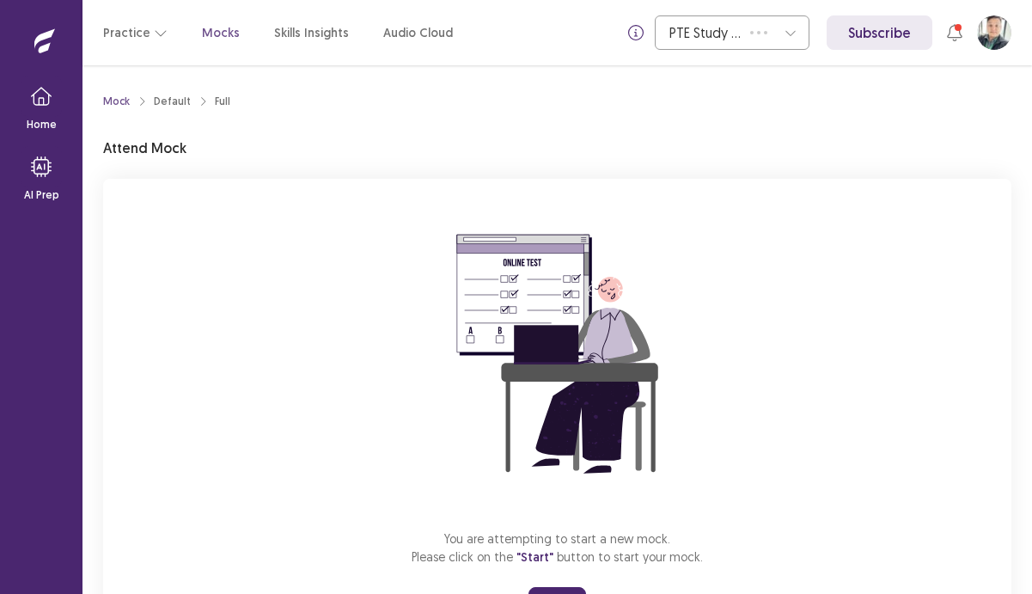
scroll to position [85, 0]
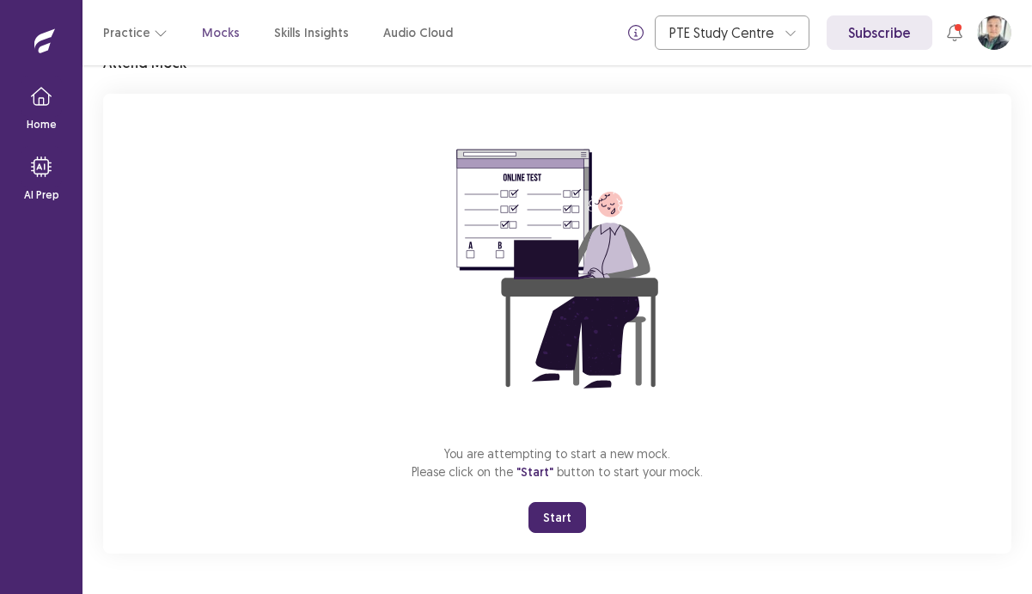
click at [559, 520] on button "Start" at bounding box center [557, 517] width 58 height 31
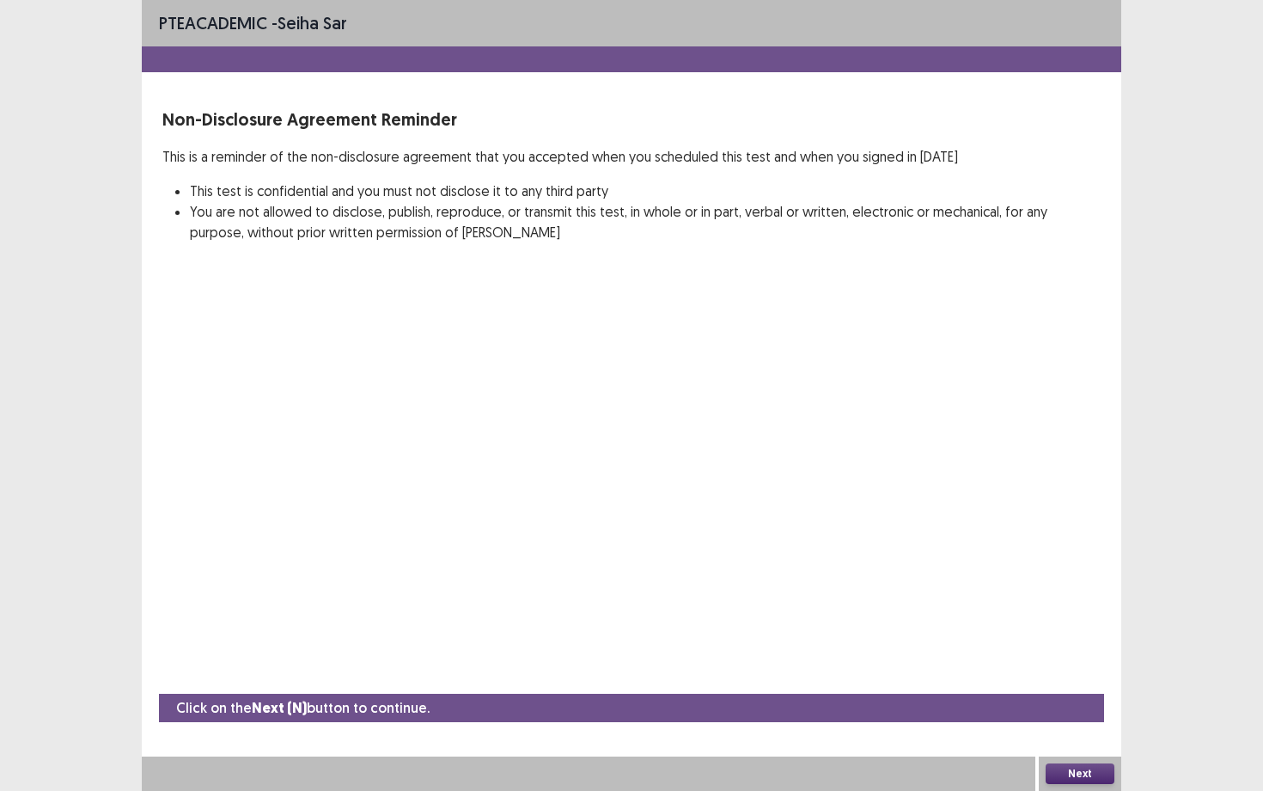
click at [1031, 593] on button "Next" at bounding box center [1080, 773] width 69 height 21
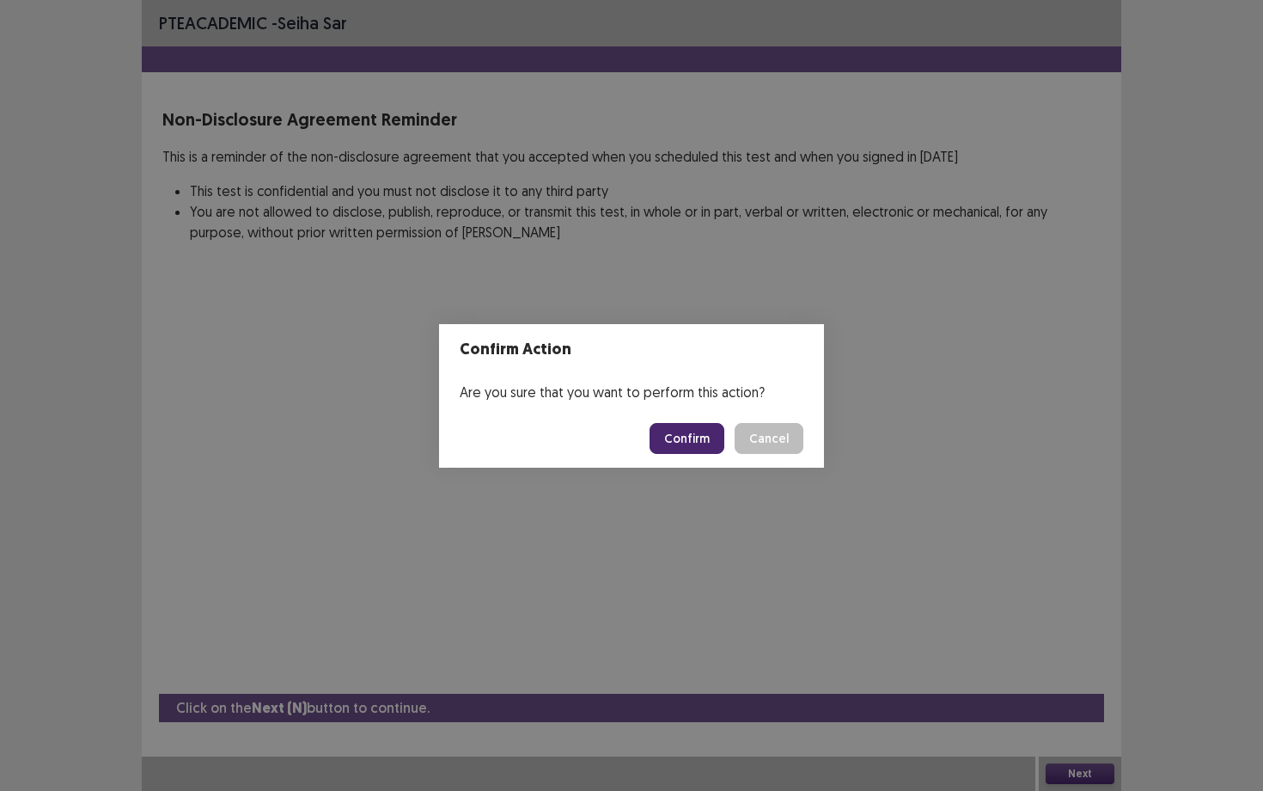
click at [718, 436] on button "Confirm" at bounding box center [687, 438] width 75 height 31
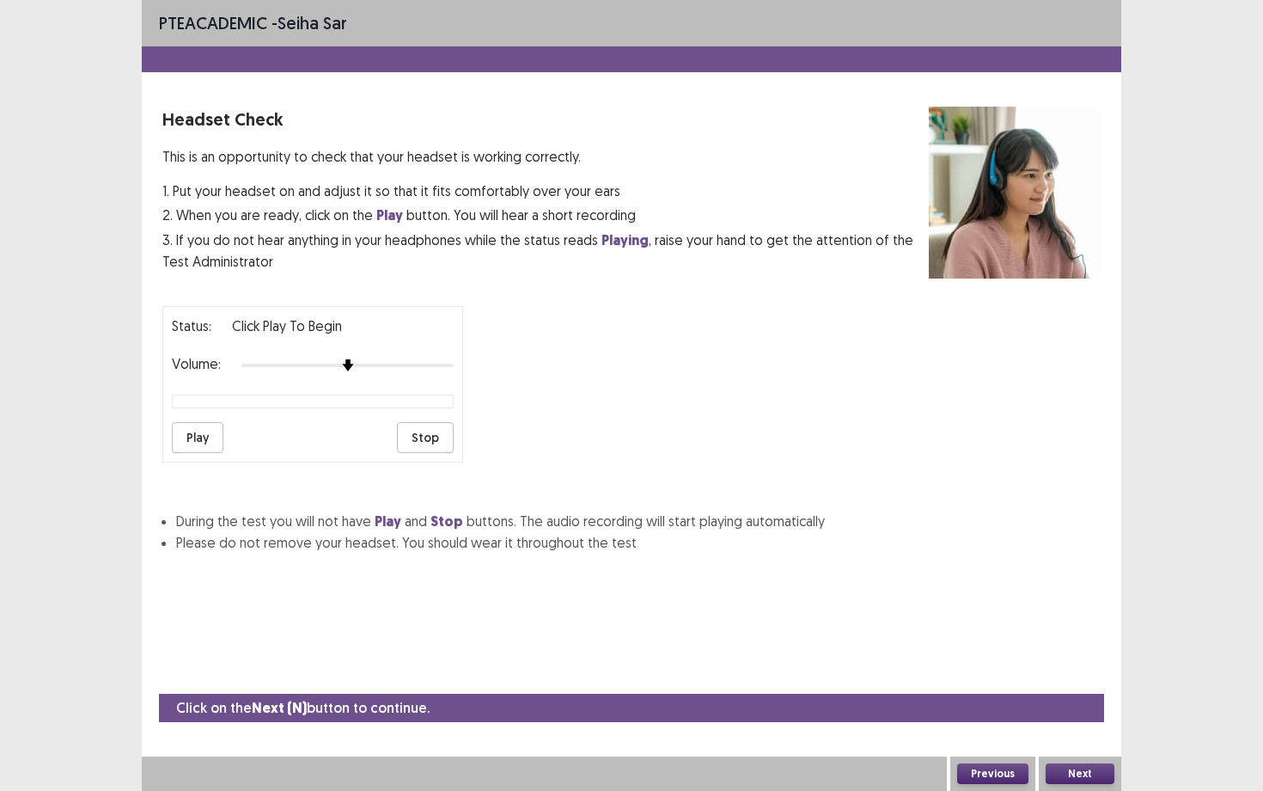
click at [212, 422] on button "Play" at bounding box center [198, 437] width 52 height 31
click at [1031, 593] on button "Next" at bounding box center [1080, 773] width 69 height 21
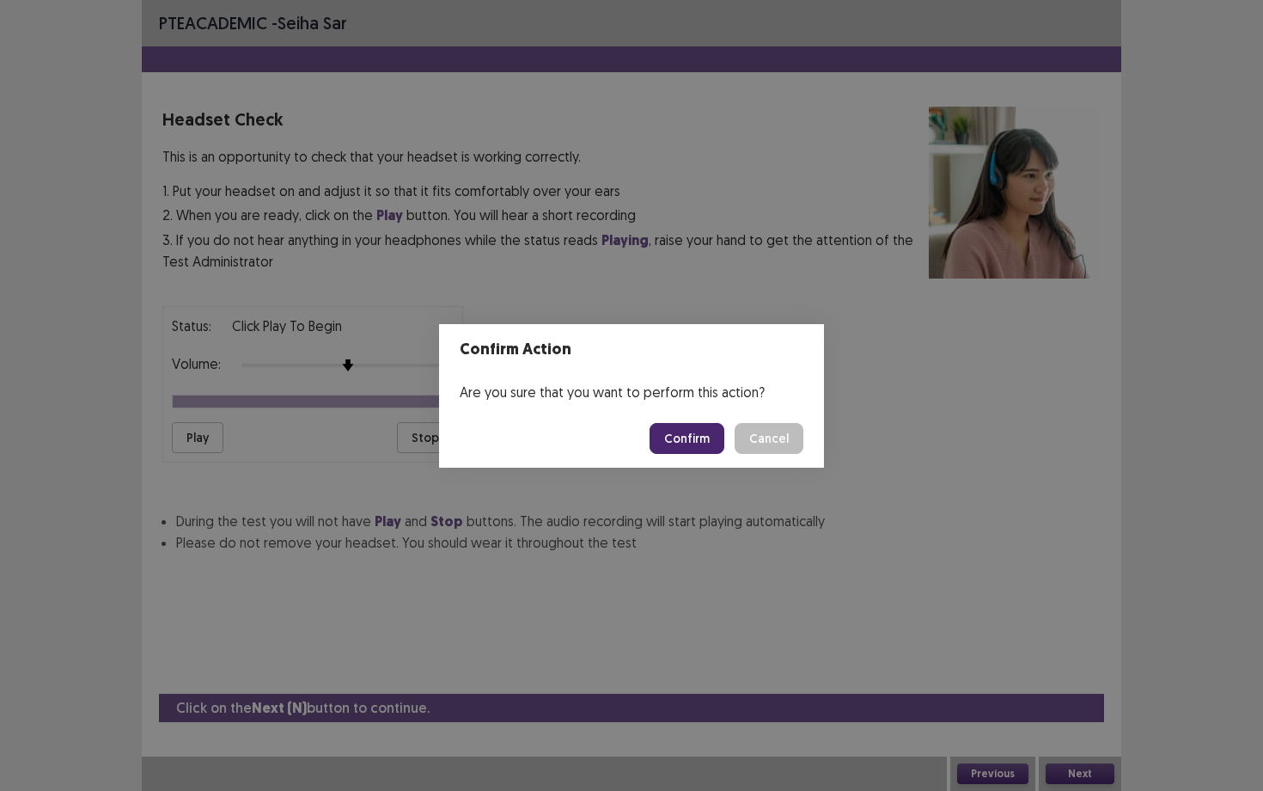
click at [691, 435] on button "Confirm" at bounding box center [687, 438] width 75 height 31
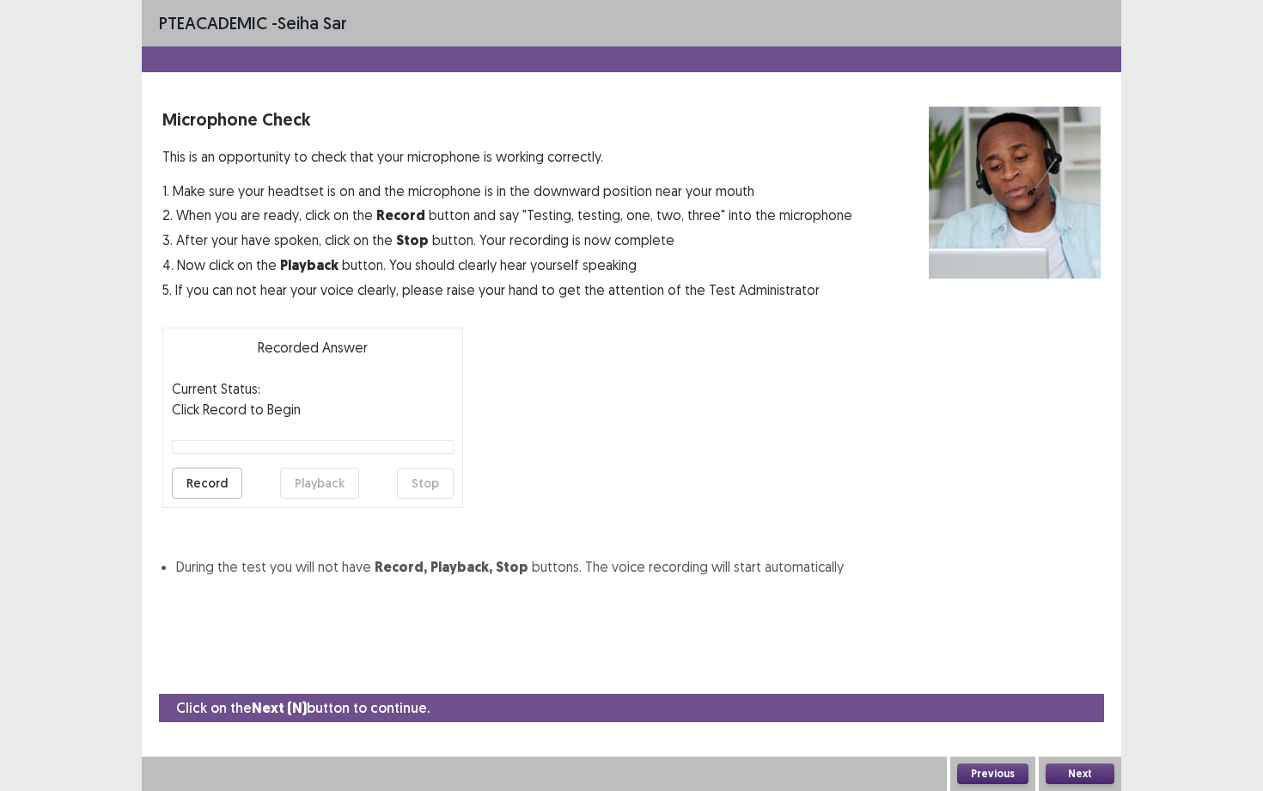
click at [219, 485] on button "Record" at bounding box center [207, 482] width 70 height 31
click at [430, 489] on button "Stop" at bounding box center [425, 482] width 57 height 31
click at [296, 485] on button "Playback" at bounding box center [319, 482] width 79 height 31
click at [1031, 593] on button "Next" at bounding box center [1080, 773] width 69 height 21
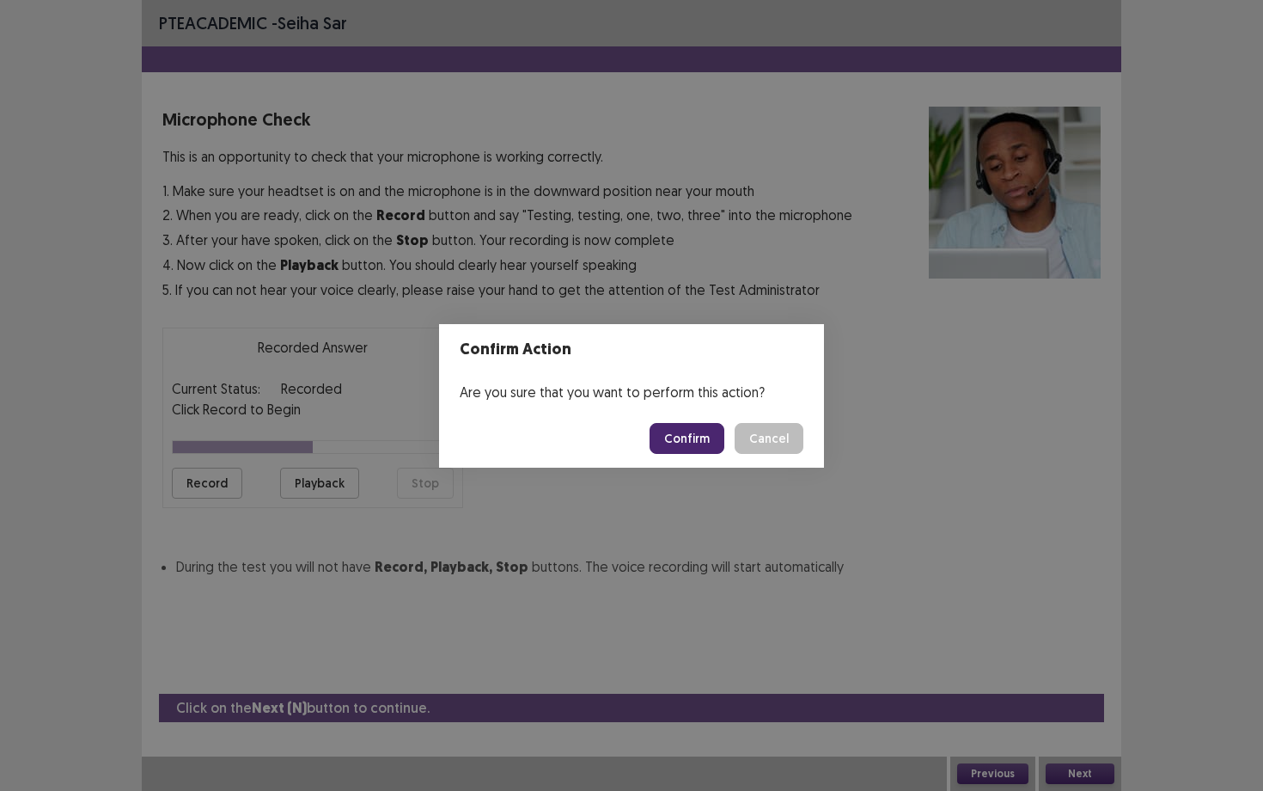
click at [709, 434] on button "Confirm" at bounding box center [687, 438] width 75 height 31
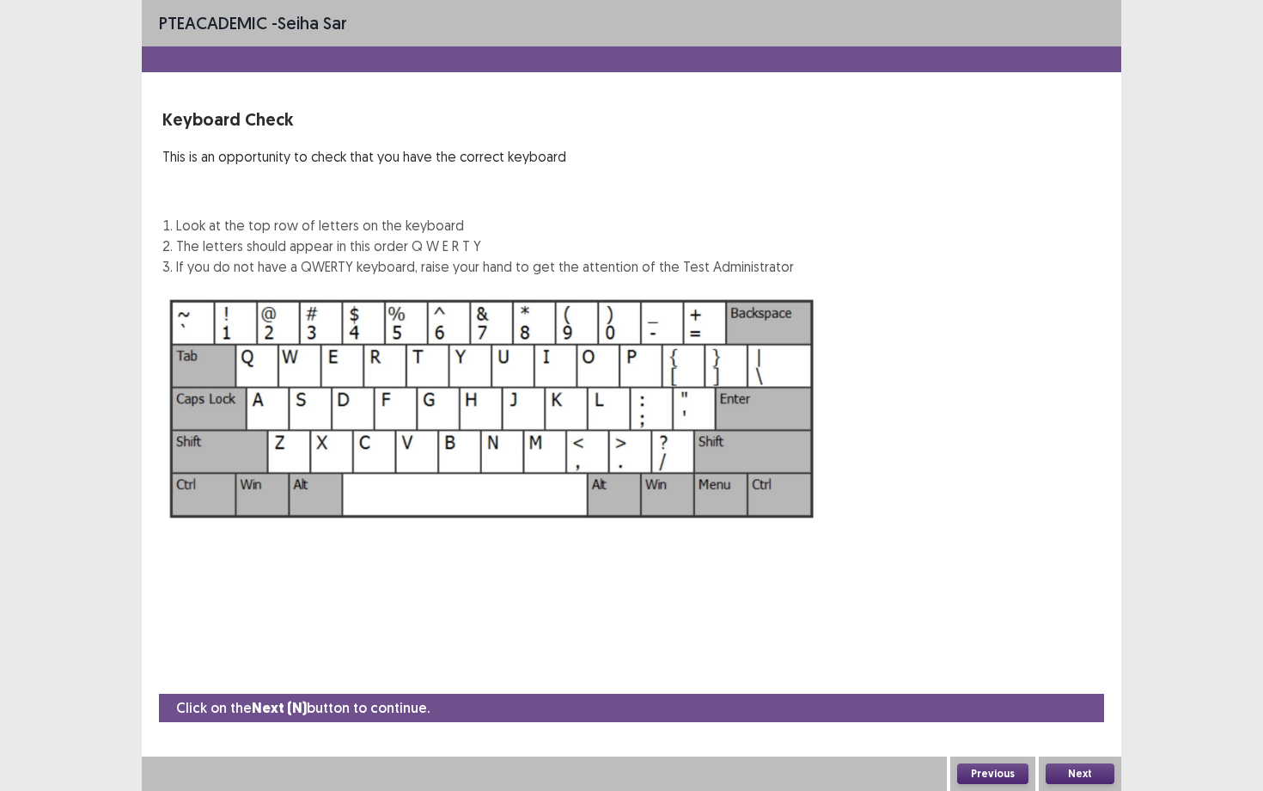
click at [1031, 593] on button "Next" at bounding box center [1080, 773] width 69 height 21
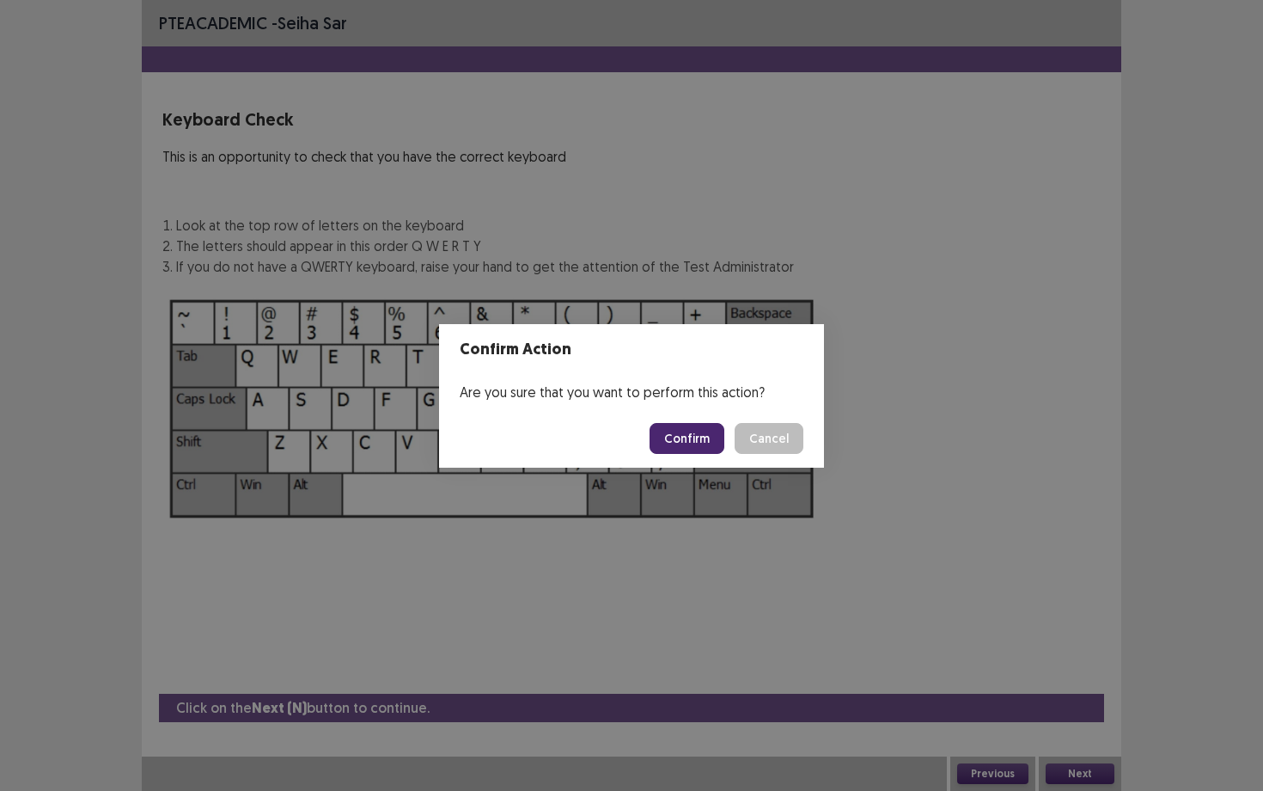
click at [709, 435] on button "Confirm" at bounding box center [687, 438] width 75 height 31
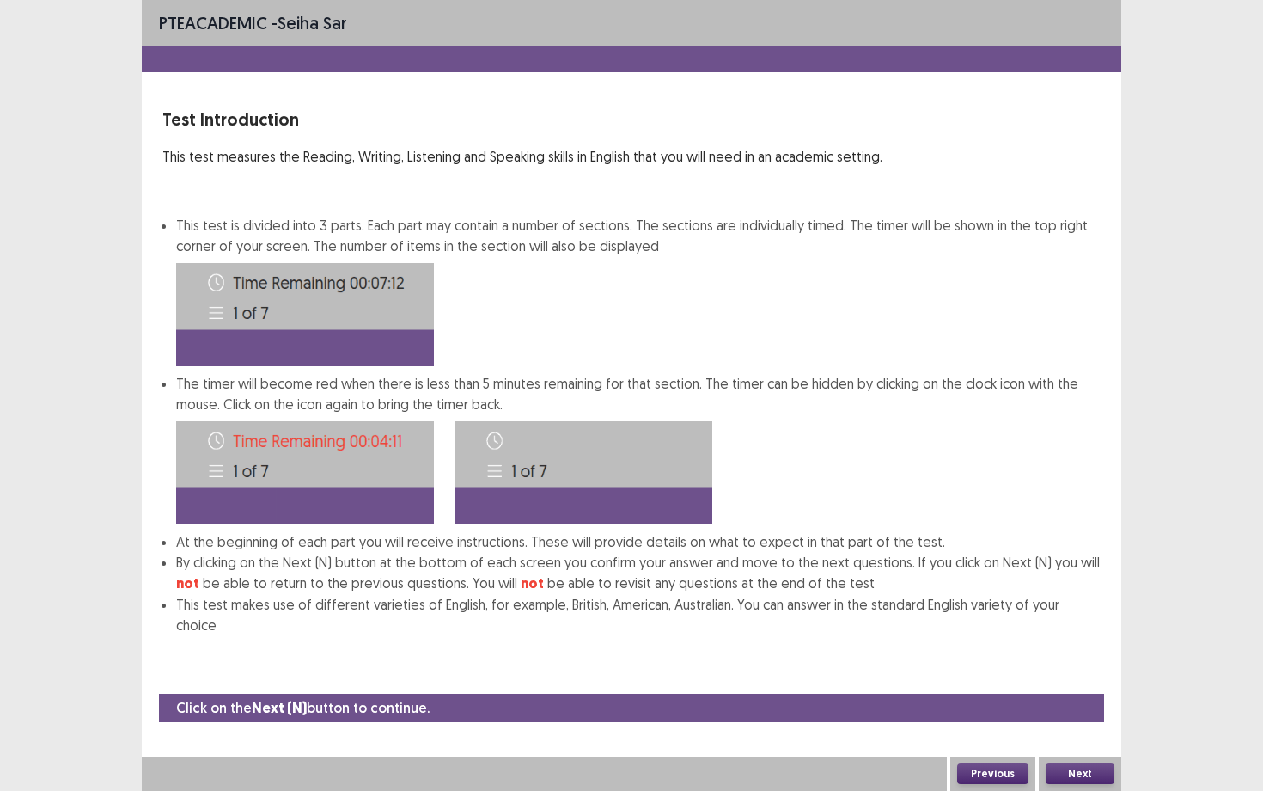
click at [1031, 593] on button "Next" at bounding box center [1080, 773] width 69 height 21
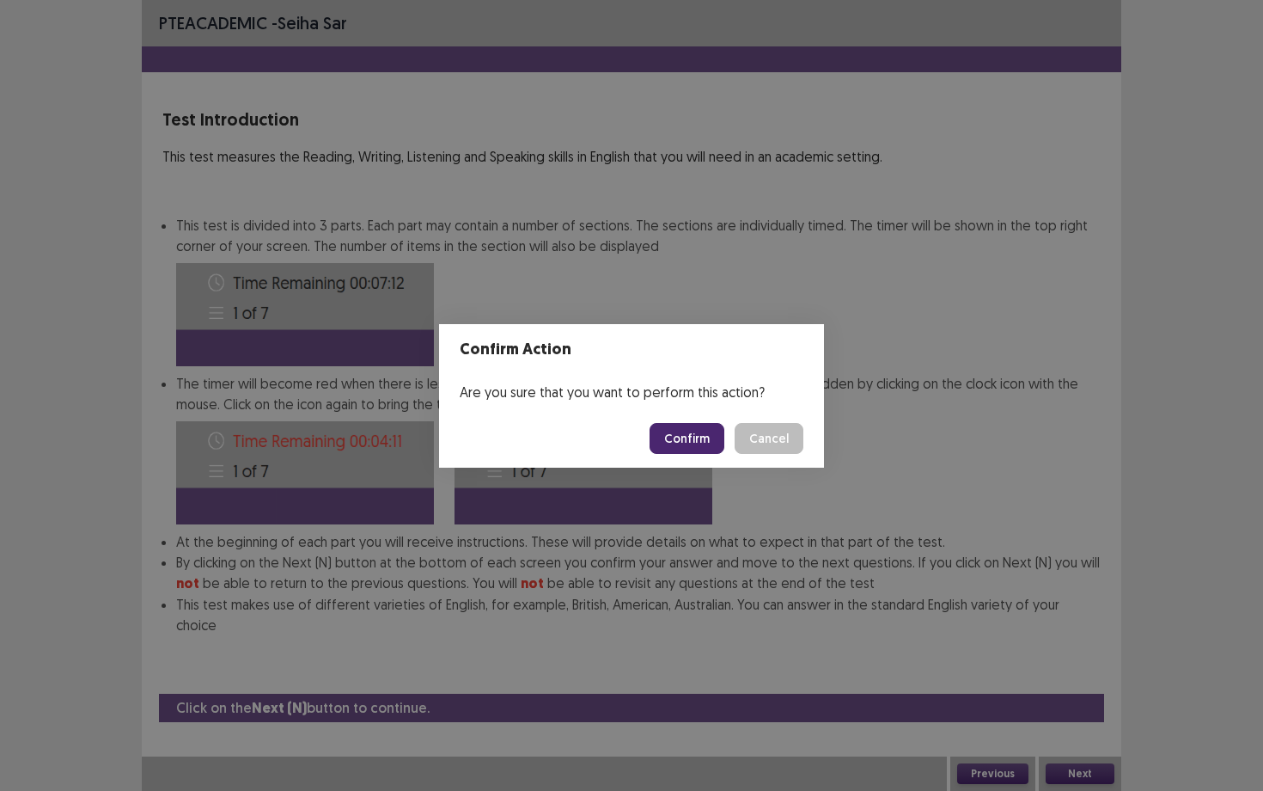
click at [701, 440] on button "Confirm" at bounding box center [687, 438] width 75 height 31
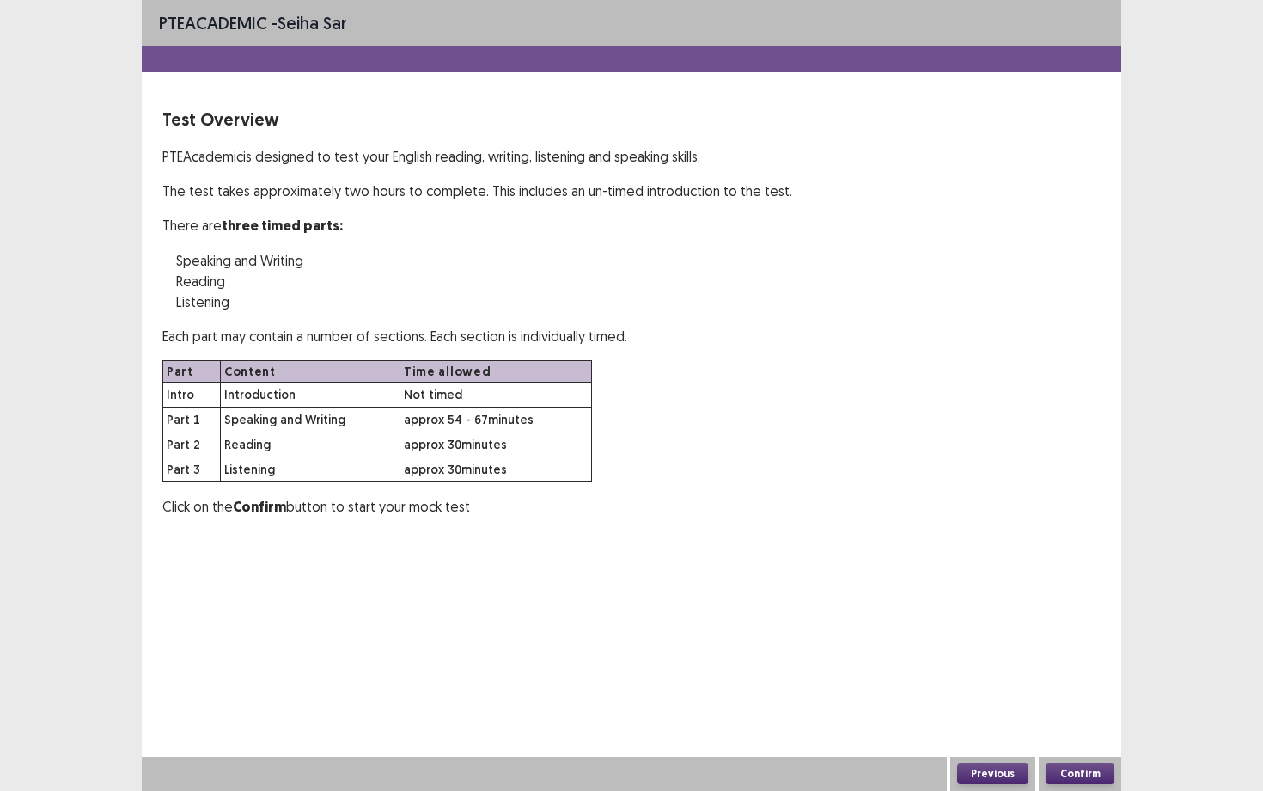
click at [1031, 593] on button "Confirm" at bounding box center [1080, 773] width 69 height 21
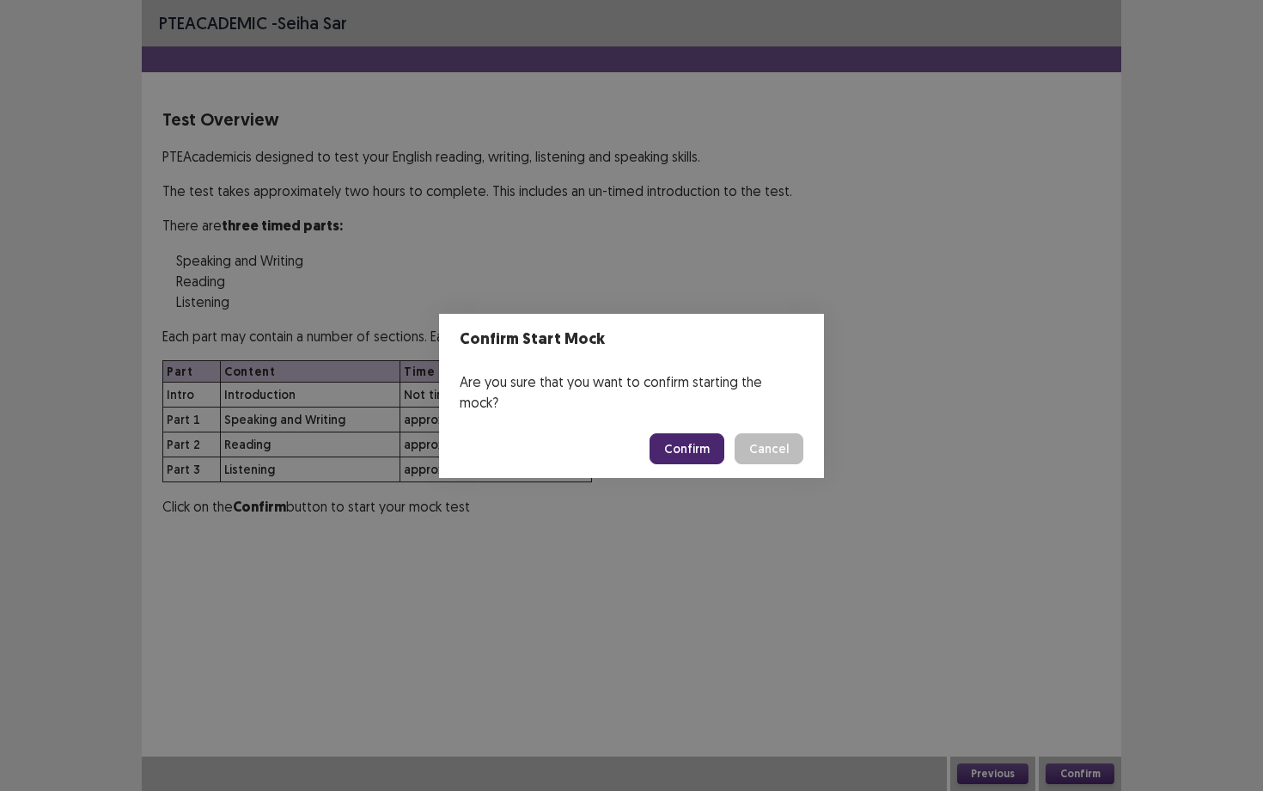
click at [676, 448] on button "Confirm" at bounding box center [687, 448] width 75 height 31
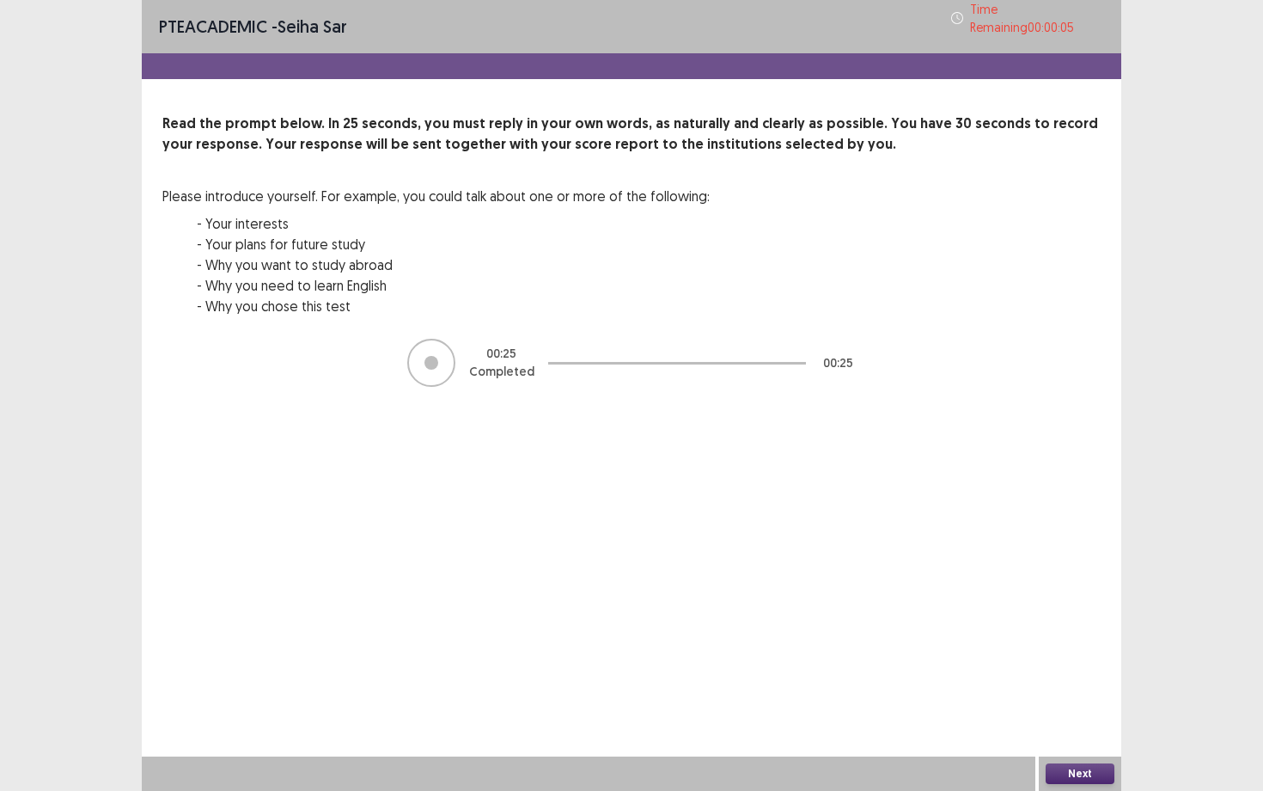
click at [1031, 593] on button "Next" at bounding box center [1080, 773] width 69 height 21
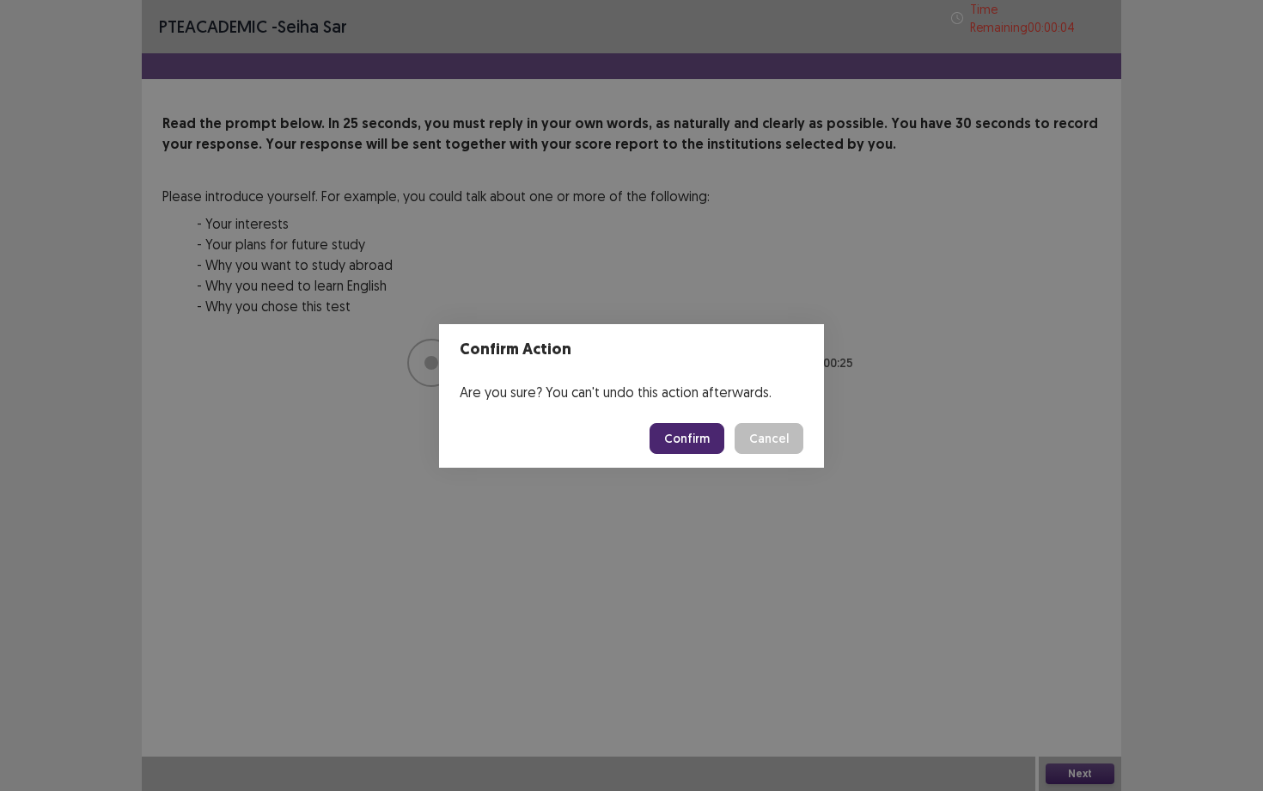
click at [688, 432] on button "Confirm" at bounding box center [687, 438] width 75 height 31
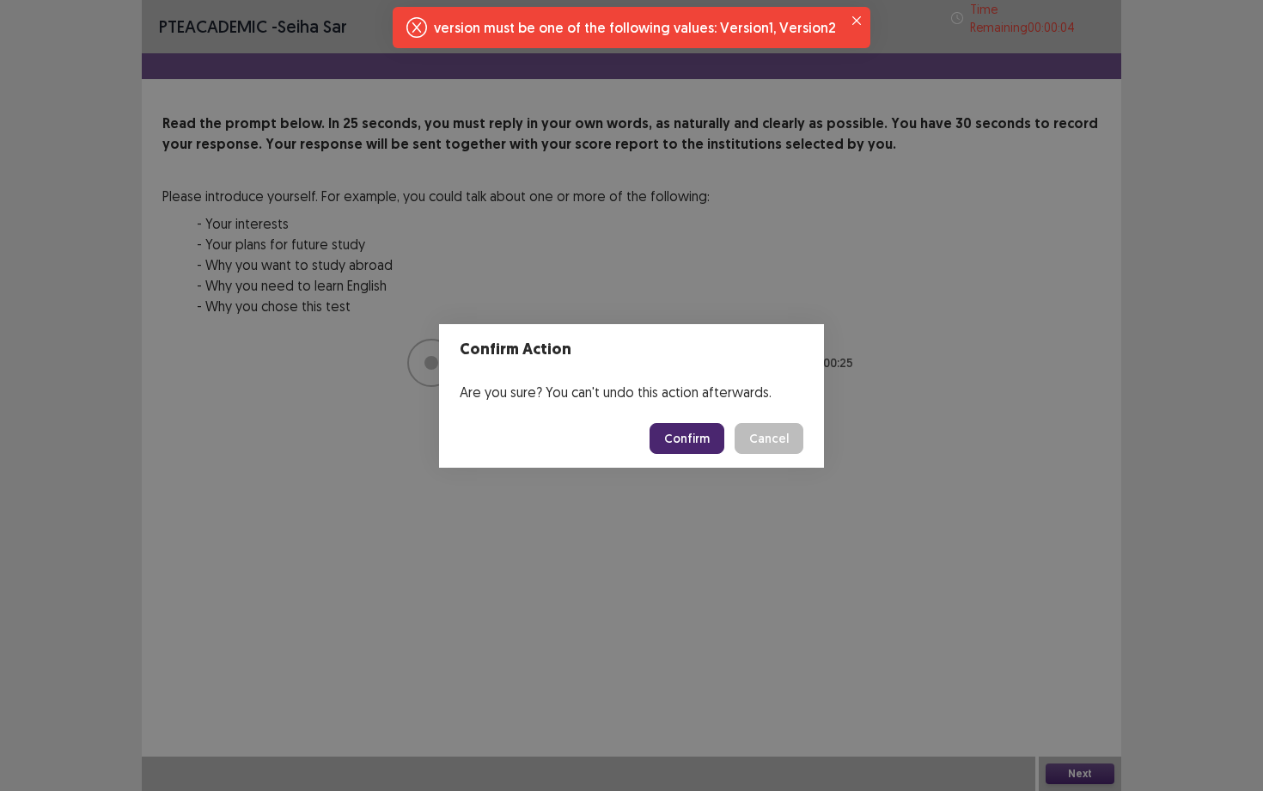
click at [687, 436] on button "Confirm" at bounding box center [687, 438] width 75 height 31
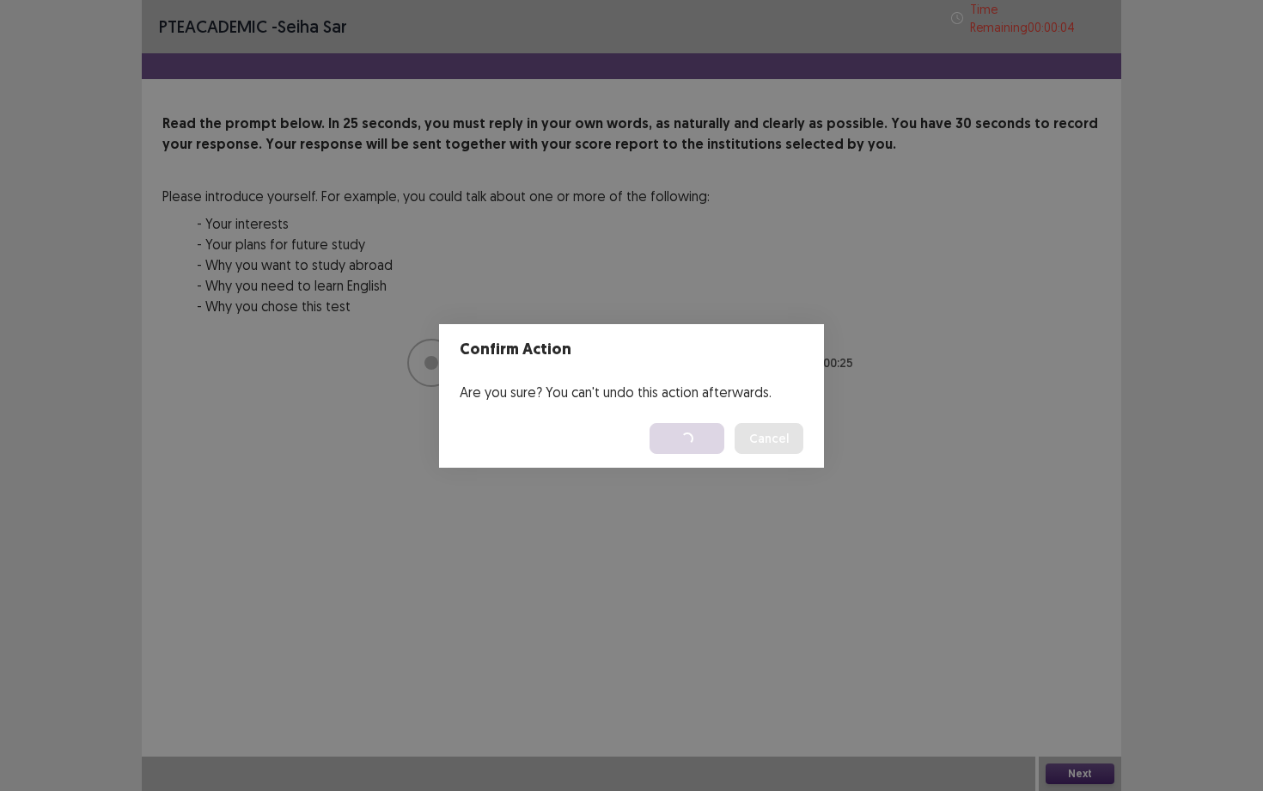
click at [500, 107] on div "Confirm Action Are you sure? You can't undo this action afterwards. Loading... …" at bounding box center [631, 395] width 1263 height 791
click at [654, 593] on div "Confirm Action Are you sure? You can't undo this action afterwards. Loading... …" at bounding box center [631, 395] width 1263 height 791
click at [1005, 593] on div "Confirm Action Are you sure? You can't undo this action afterwards. Loading... …" at bounding box center [631, 395] width 1263 height 791
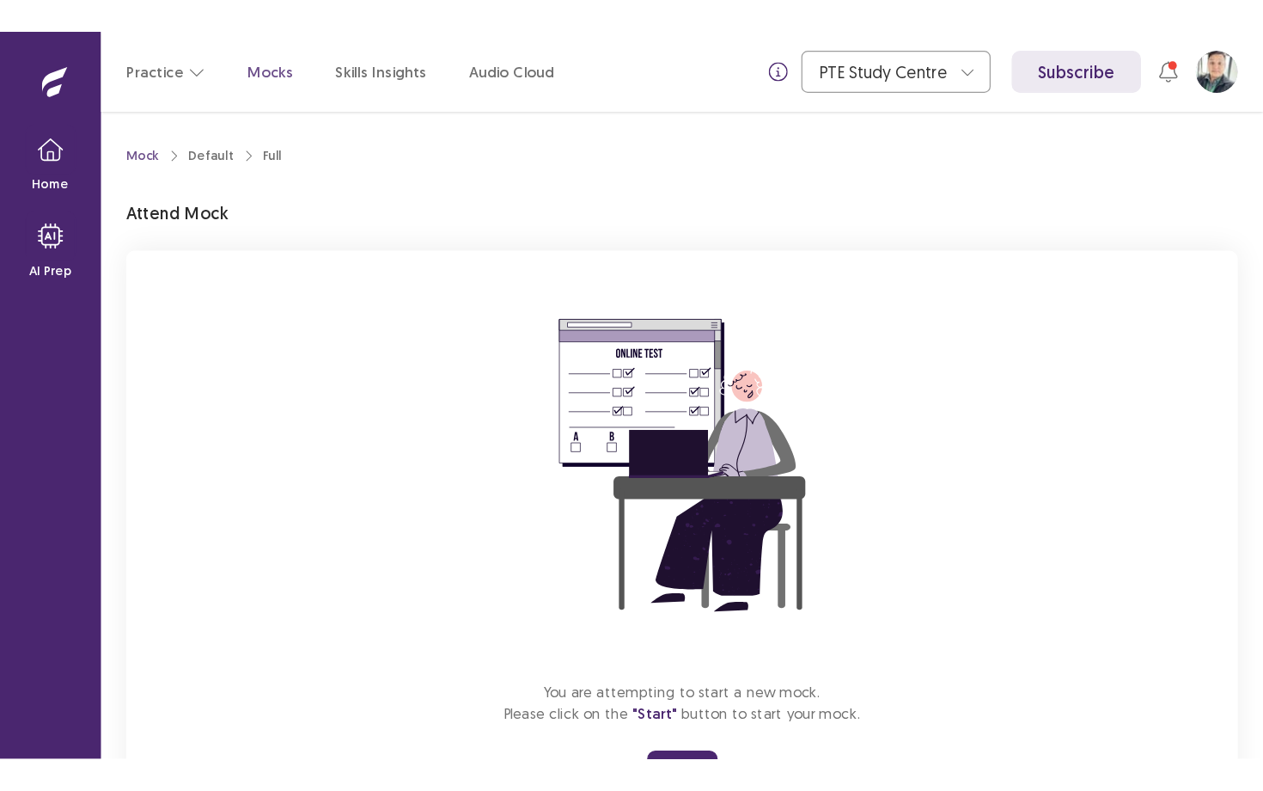
scroll to position [85, 0]
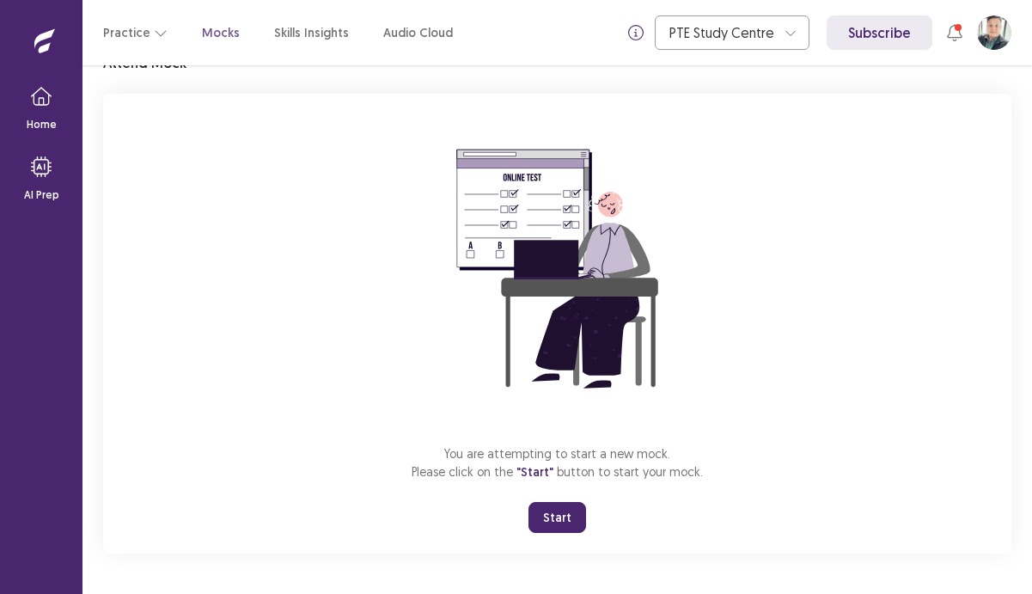
click at [556, 510] on button "Start" at bounding box center [557, 517] width 58 height 31
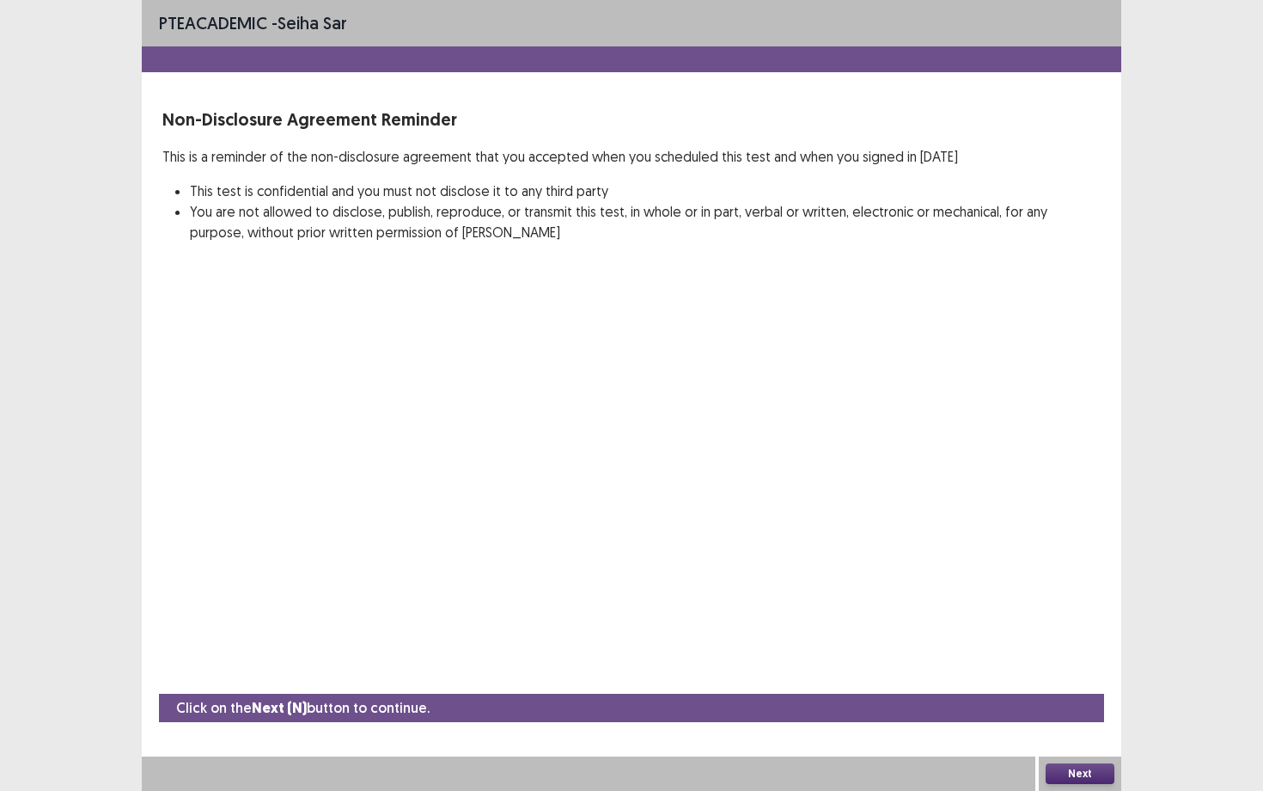
click at [1031, 593] on div "Next" at bounding box center [1080, 773] width 82 height 34
click at [1031, 593] on button "Next" at bounding box center [1080, 773] width 69 height 21
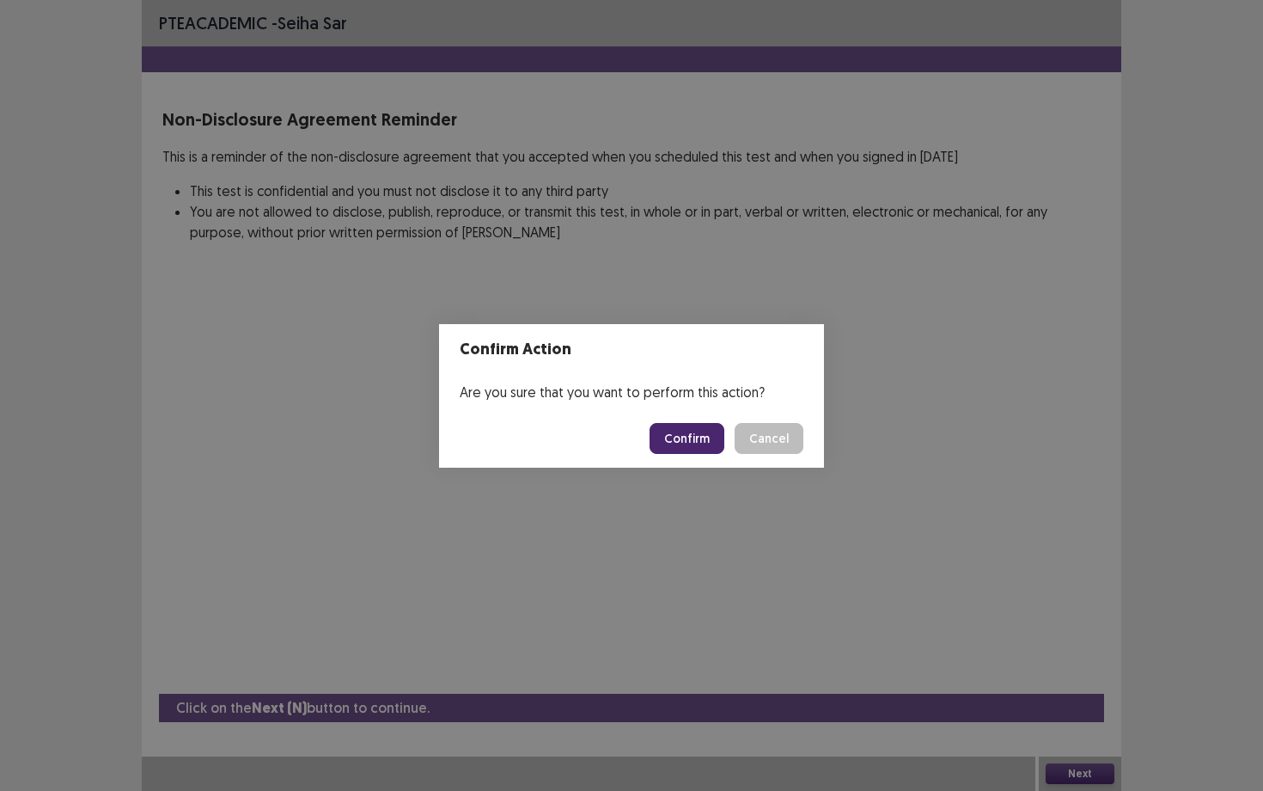
click at [687, 440] on button "Confirm" at bounding box center [687, 438] width 75 height 31
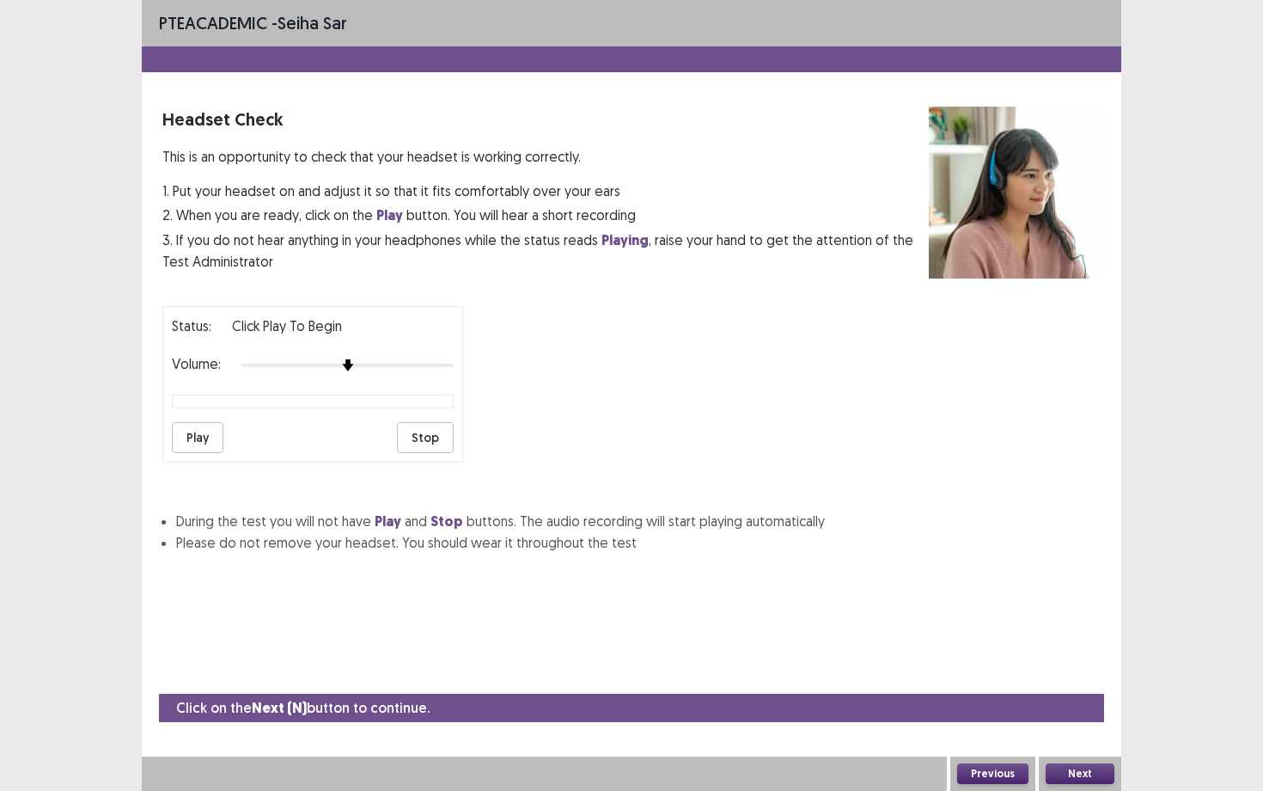
click at [1031, 593] on button "Next" at bounding box center [1080, 773] width 69 height 21
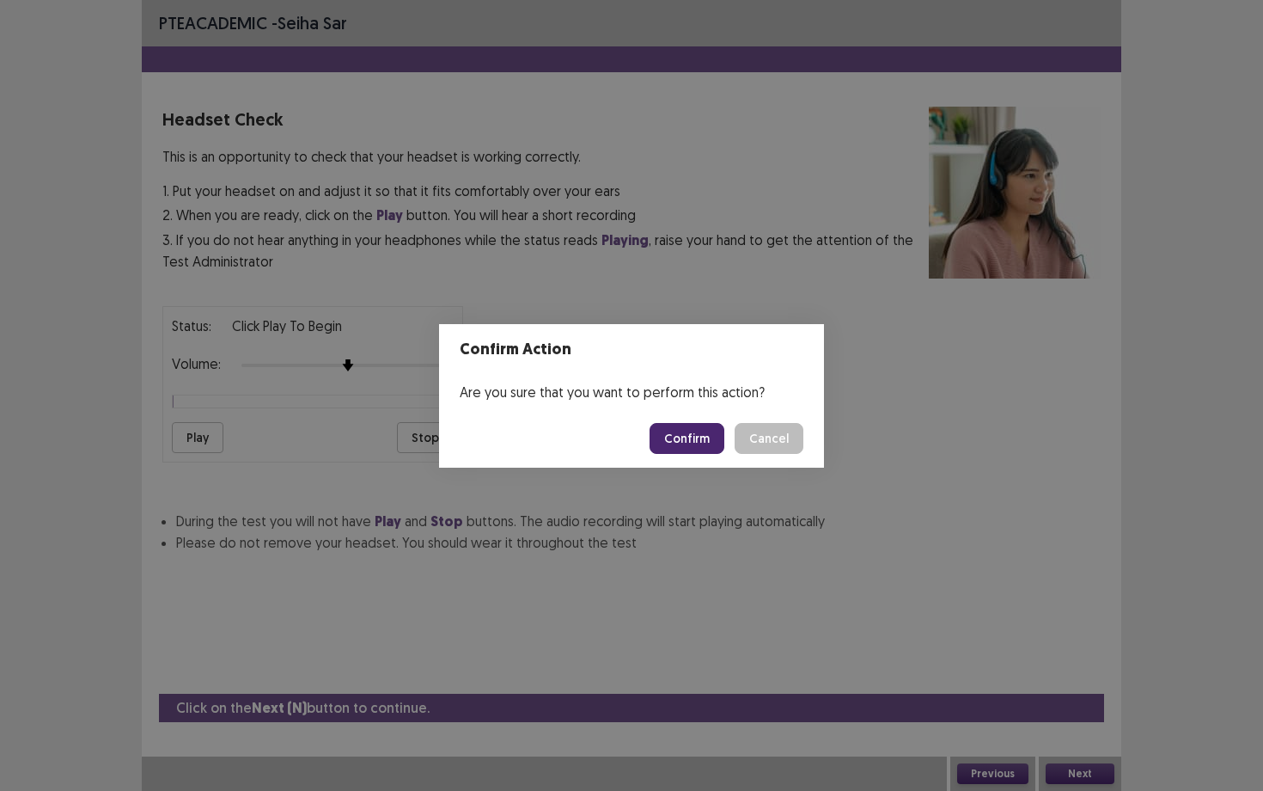
click at [669, 433] on button "Confirm" at bounding box center [687, 438] width 75 height 31
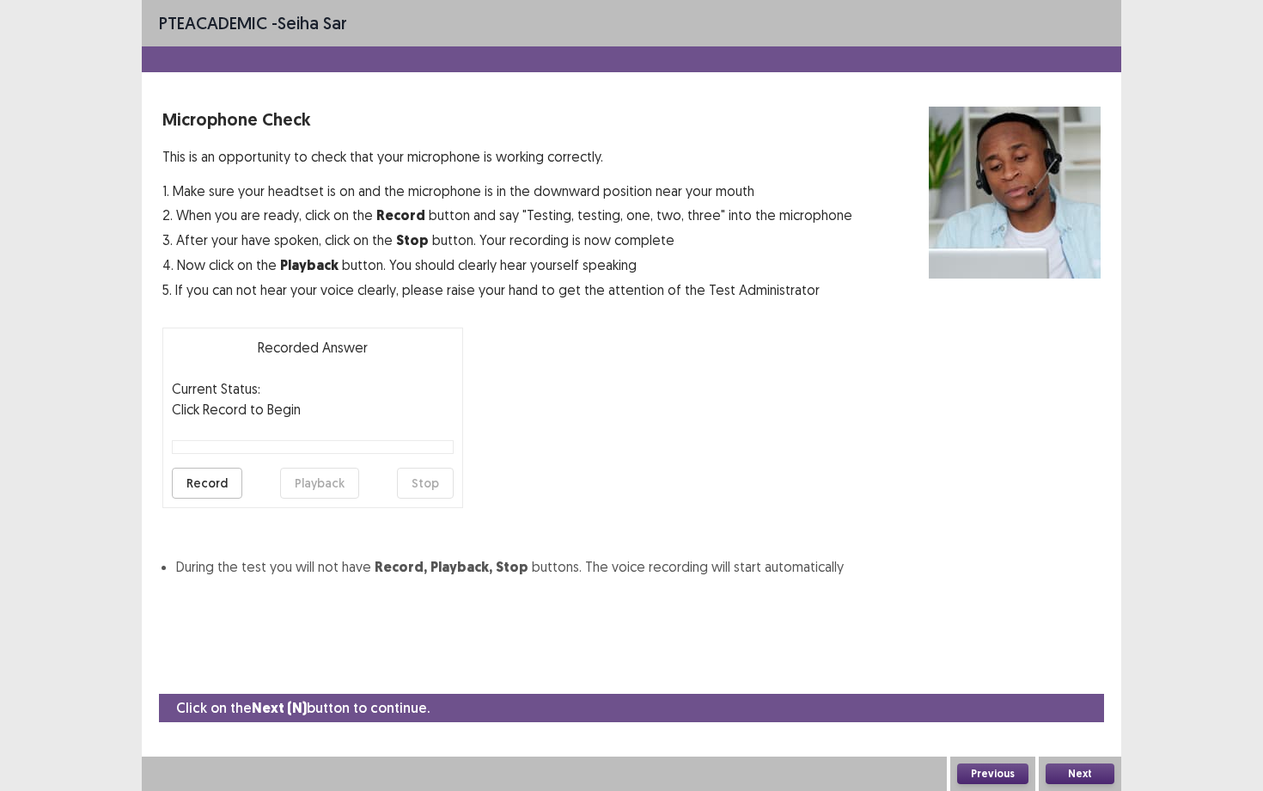
click at [1031, 593] on button "Next" at bounding box center [1080, 773] width 69 height 21
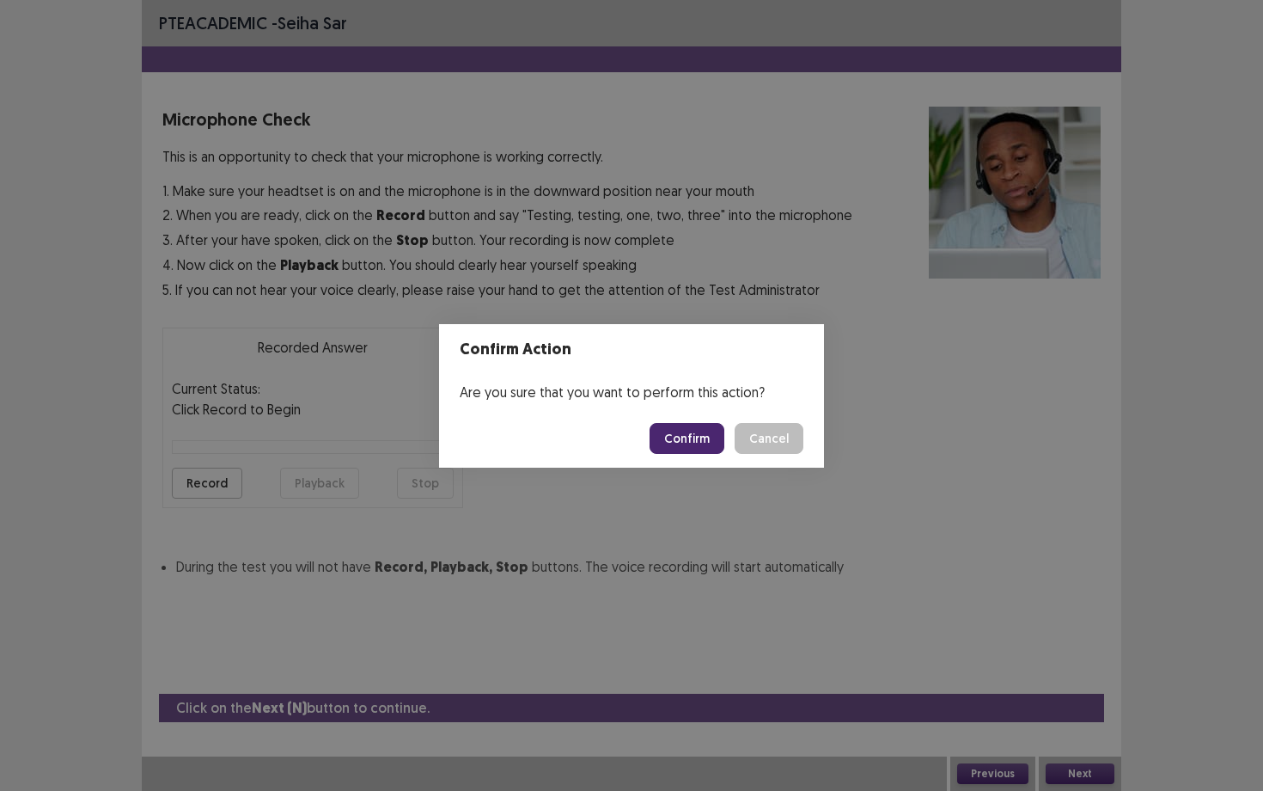
click at [686, 424] on button "Confirm" at bounding box center [687, 438] width 75 height 31
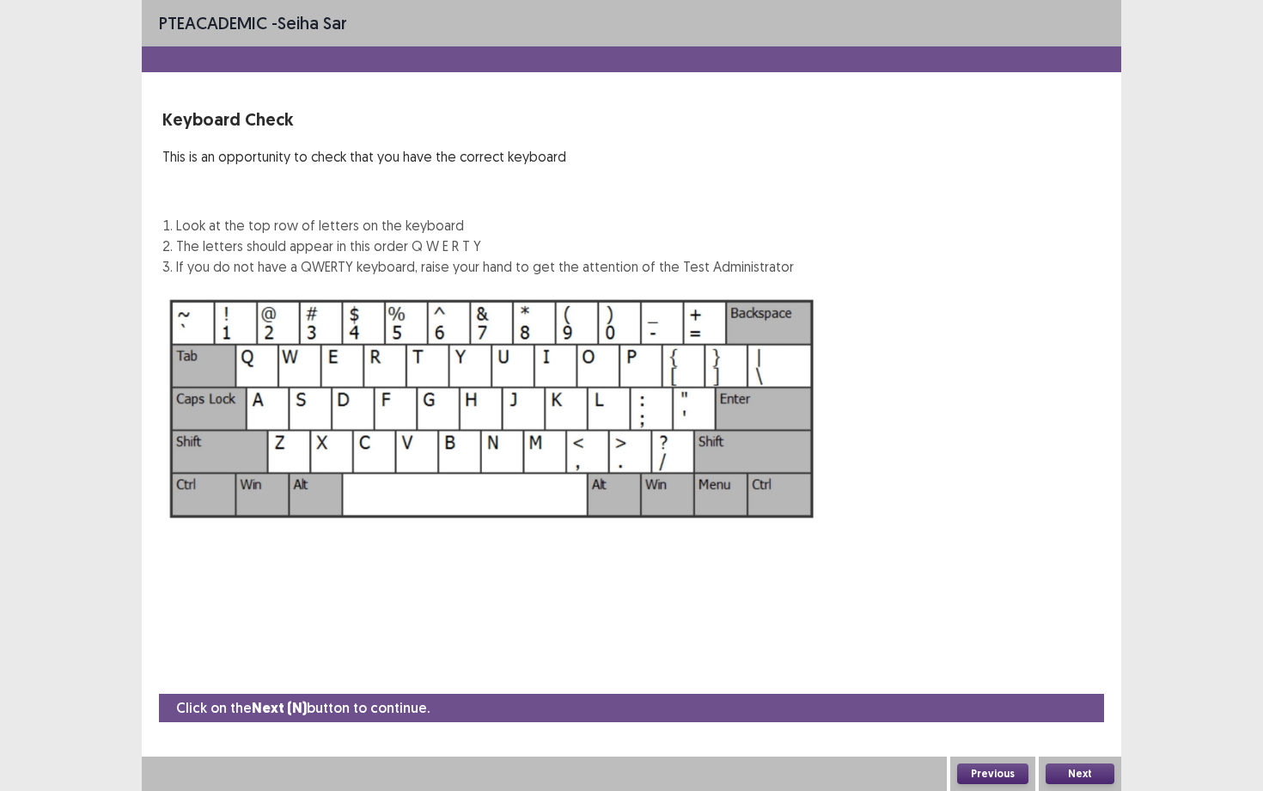
click at [1031, 593] on button "Next" at bounding box center [1080, 773] width 69 height 21
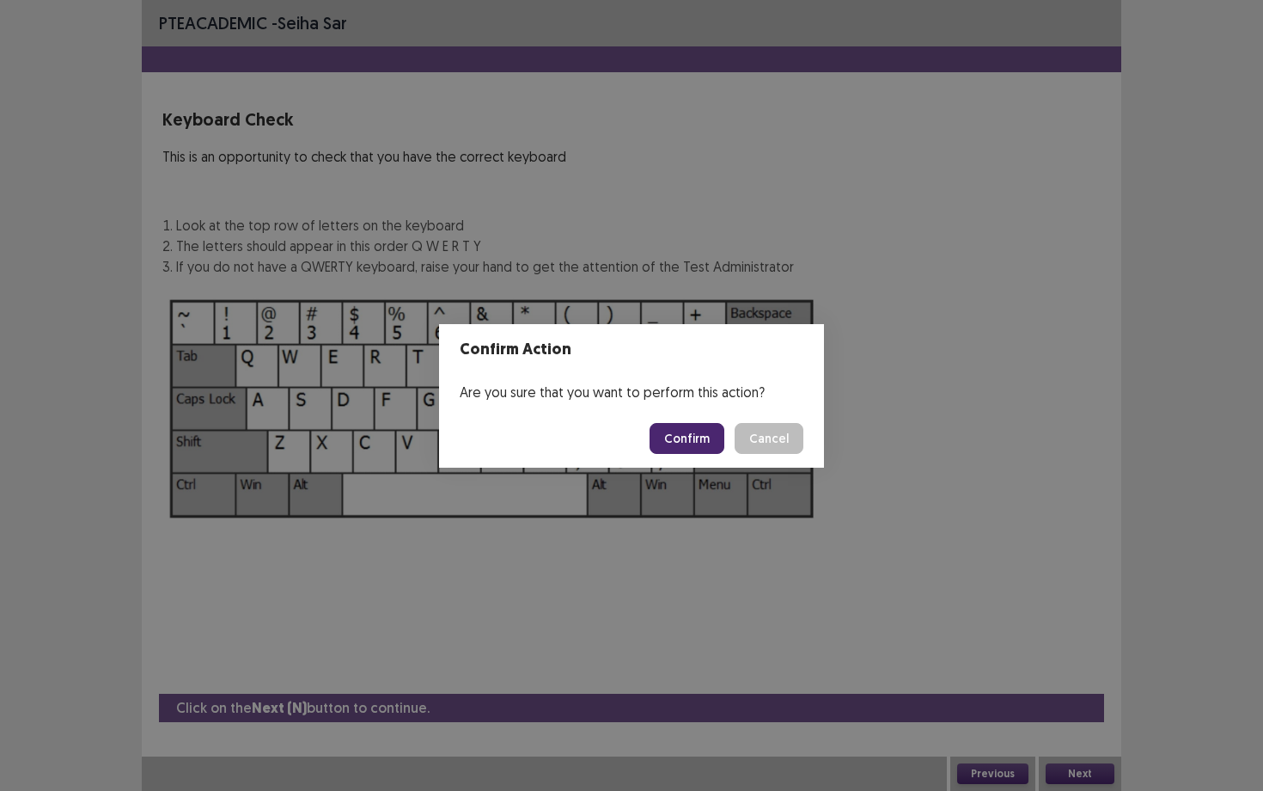
click at [705, 444] on button "Confirm" at bounding box center [687, 438] width 75 height 31
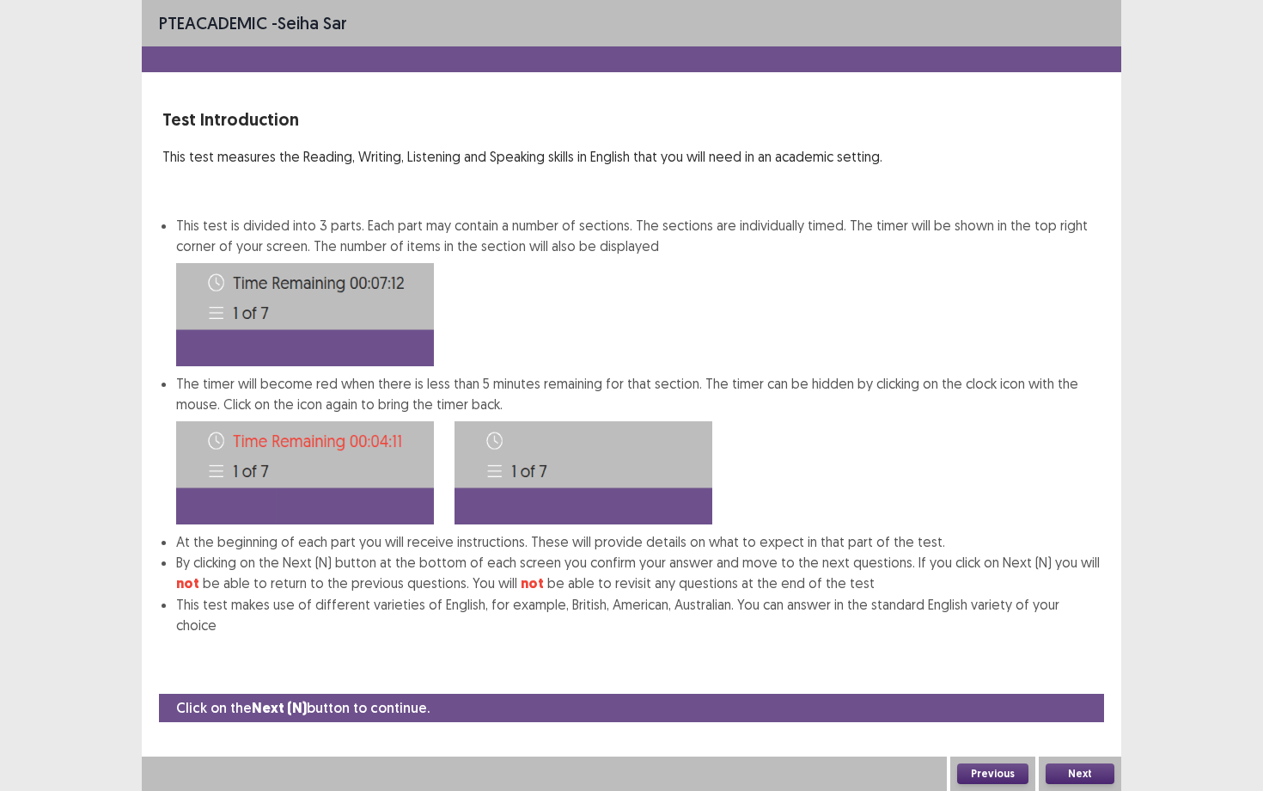
click at [1031, 593] on button "Next" at bounding box center [1080, 773] width 69 height 21
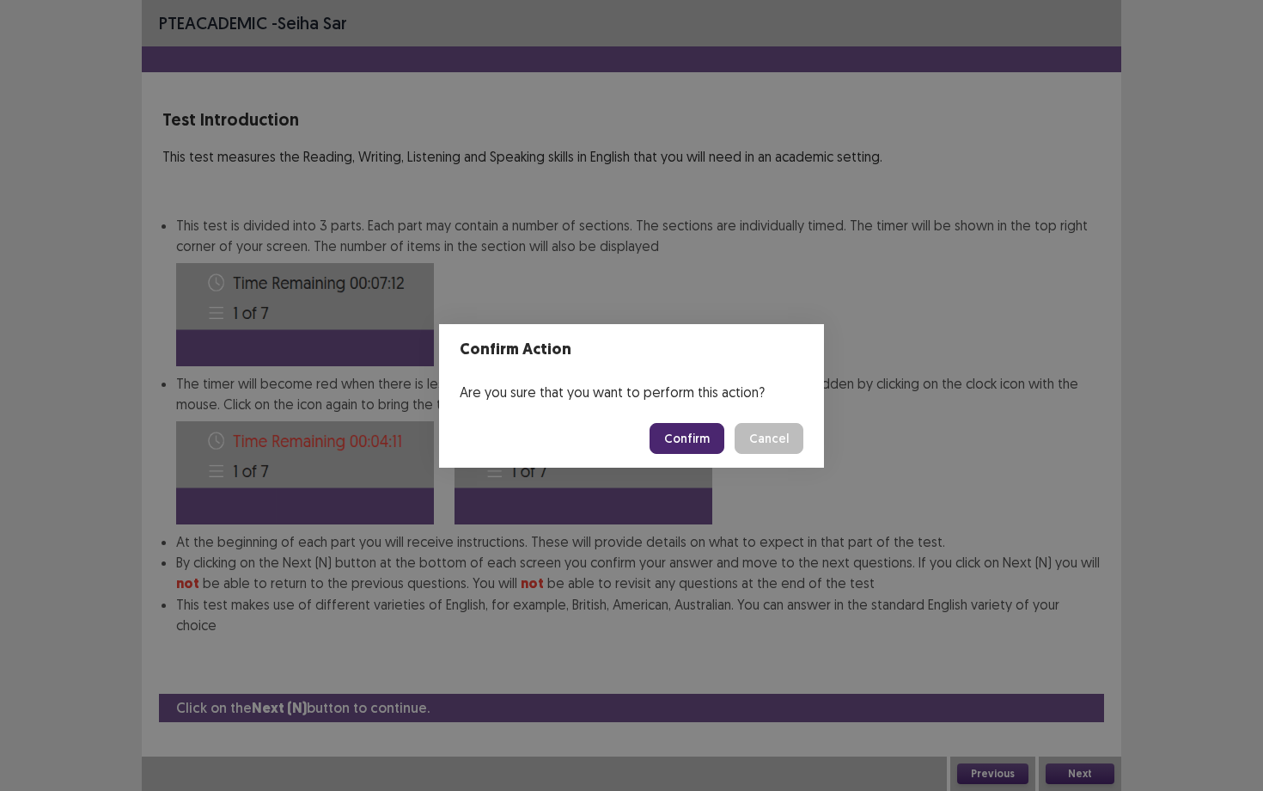
click at [693, 443] on button "Confirm" at bounding box center [687, 438] width 75 height 31
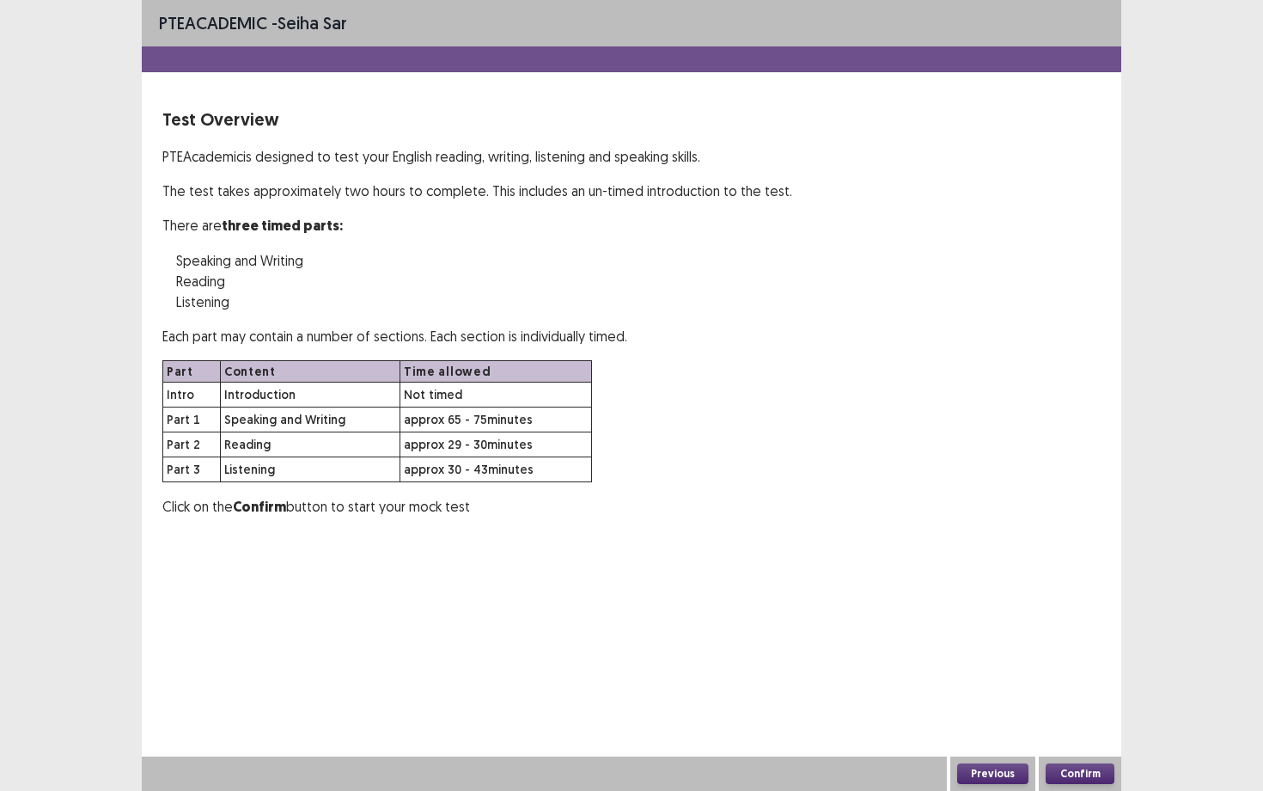
click at [1031, 593] on button "Confirm" at bounding box center [1080, 773] width 69 height 21
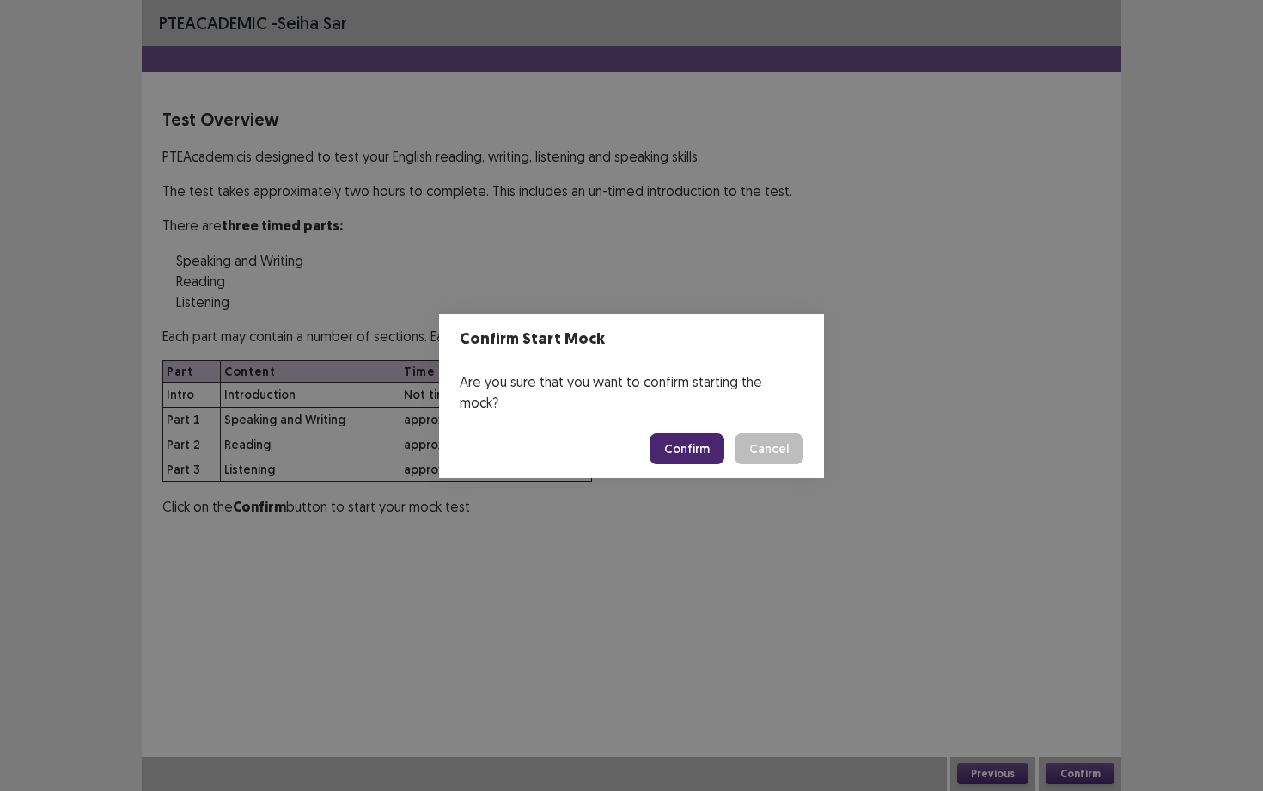
click at [694, 434] on button "Confirm" at bounding box center [687, 448] width 75 height 31
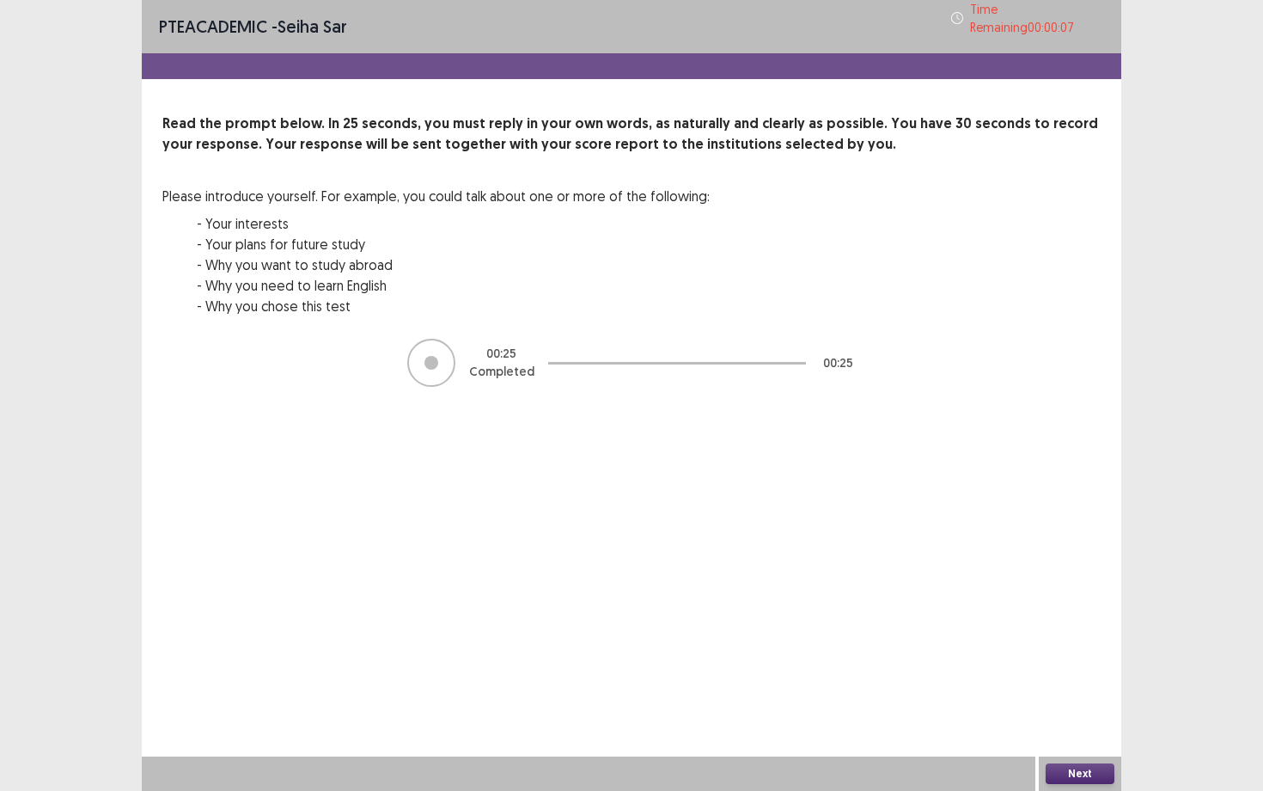
click at [1031, 593] on button "Next" at bounding box center [1080, 773] width 69 height 21
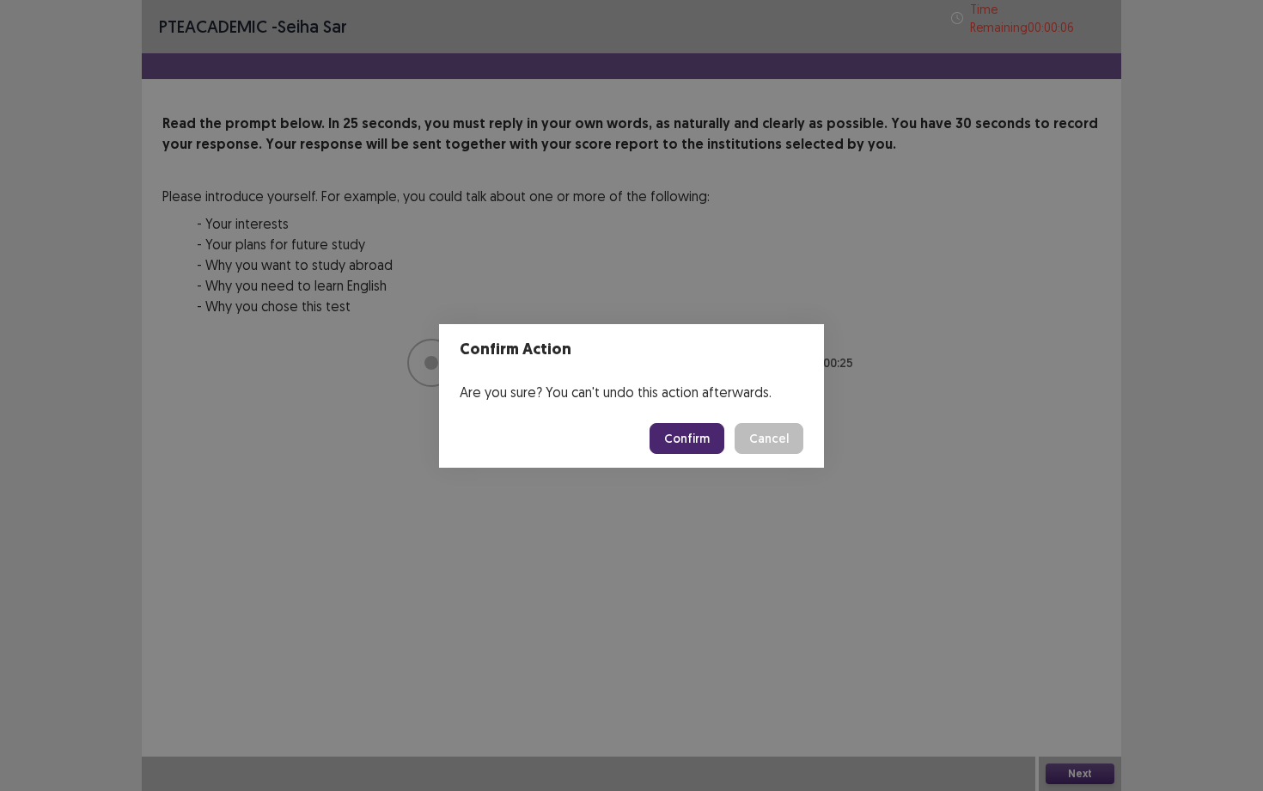
click at [709, 443] on button "Confirm" at bounding box center [687, 438] width 75 height 31
click at [724, 53] on div "Confirm Action Are you sure? You can't undo this action afterwards. Confirm Can…" at bounding box center [631, 395] width 1263 height 791
